Goal: Find specific page/section: Find specific page/section

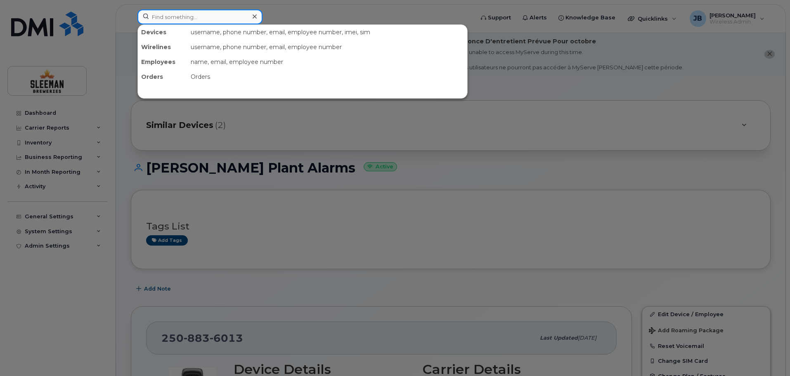
click at [163, 18] on input at bounding box center [199, 16] width 125 height 15
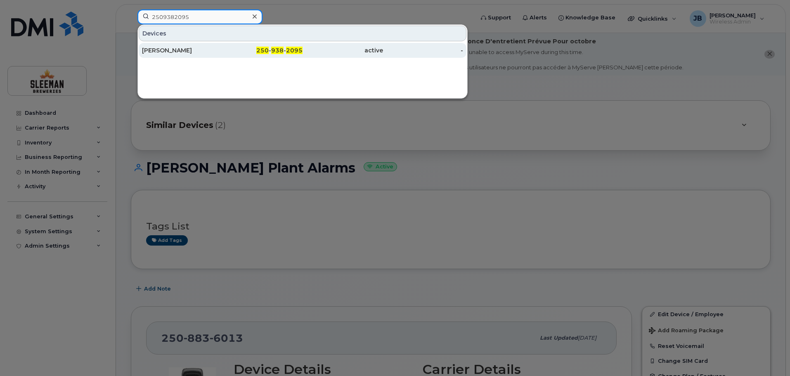
type input "2509382095"
click at [161, 49] on div "[PERSON_NAME]" at bounding box center [182, 50] width 80 height 8
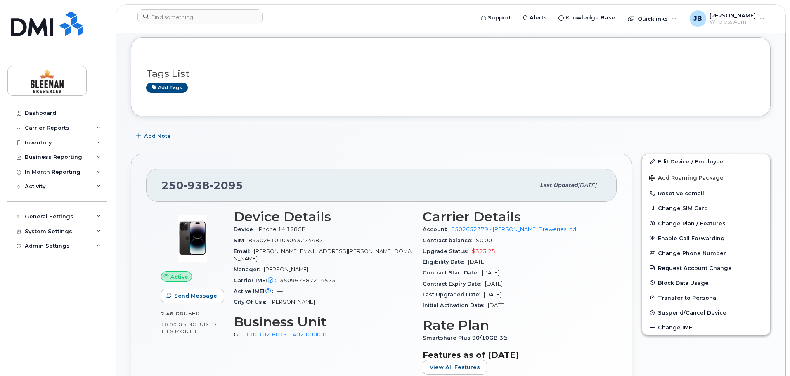
scroll to position [124, 0]
